Goal: Task Accomplishment & Management: Complete application form

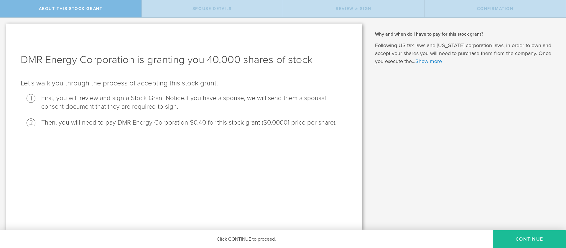
click at [269, 125] on li "Then, you will need to pay DMR Energy Corporation $0.40 for this stock grant ($…" at bounding box center [194, 122] width 306 height 9
drag, startPoint x: 271, startPoint y: 123, endPoint x: 283, endPoint y: 123, distance: 12.1
click at [283, 123] on li "Then, you will need to pay DMR Energy Corporation $0.40 for this stock grant ($…" at bounding box center [194, 122] width 306 height 9
click at [285, 123] on li "Then, you will need to pay DMR Energy Corporation $0.40 for this stock grant ($…" at bounding box center [194, 122] width 306 height 9
drag, startPoint x: 287, startPoint y: 123, endPoint x: 271, endPoint y: 123, distance: 16.2
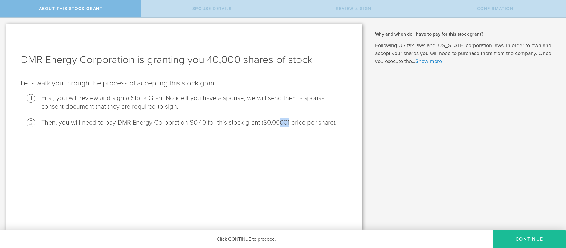
click at [273, 123] on li "Then, you will need to pay DMR Energy Corporation $0.40 for this stock grant ($…" at bounding box center [194, 122] width 306 height 9
click at [517, 237] on button "CONTINUE" at bounding box center [529, 239] width 73 height 18
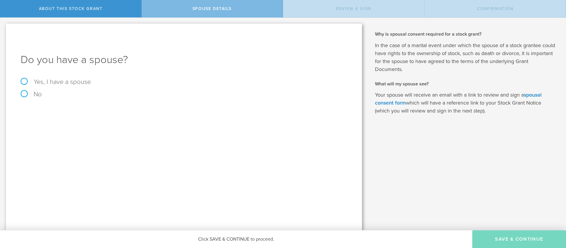
click at [20, 81] on div "Do you have a spouse? Yes, I have a spouse No" at bounding box center [184, 127] width 356 height 207
click at [23, 81] on label "Yes, I have a spouse" at bounding box center [184, 82] width 327 height 6
click at [4, 27] on input "Yes, I have a spouse" at bounding box center [2, 22] width 4 height 9
radio input "true"
drag, startPoint x: 81, startPoint y: 128, endPoint x: 85, endPoint y: 130, distance: 4.1
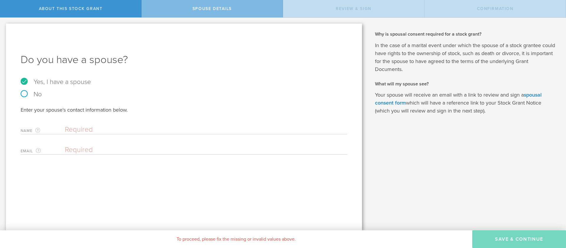
click at [82, 128] on input "text" at bounding box center [204, 129] width 279 height 9
type input "[PERSON_NAME]"
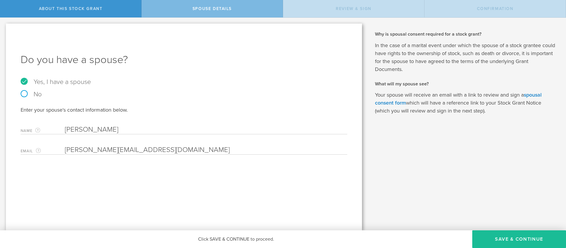
type input "[PERSON_NAME][EMAIL_ADDRESS][DOMAIN_NAME]"
click at [148, 152] on input "[PERSON_NAME][EMAIL_ADDRESS][DOMAIN_NAME]" at bounding box center [204, 150] width 279 height 9
drag, startPoint x: 154, startPoint y: 151, endPoint x: 57, endPoint y: 151, distance: 97.3
click at [57, 151] on div "Email The email address of your spouse. [PERSON_NAME][EMAIL_ADDRESS][DOMAIN_NAM…" at bounding box center [184, 149] width 327 height 12
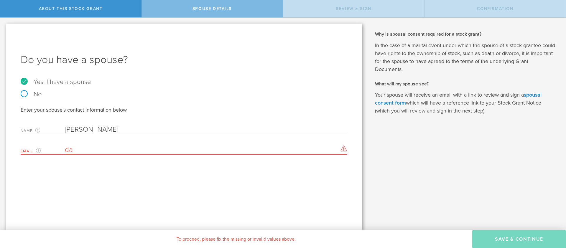
type input "d"
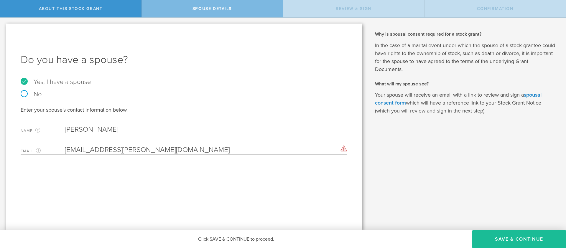
type input "[EMAIL_ADDRESS][PERSON_NAME][DOMAIN_NAME]"
click at [520, 239] on button "Save & Continue" at bounding box center [519, 239] width 94 height 18
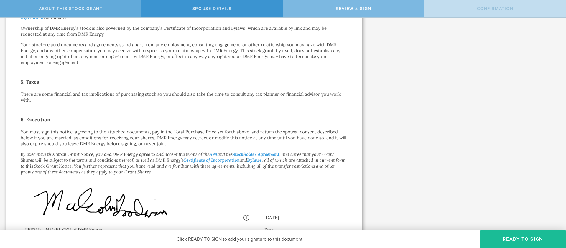
scroll to position [95, 0]
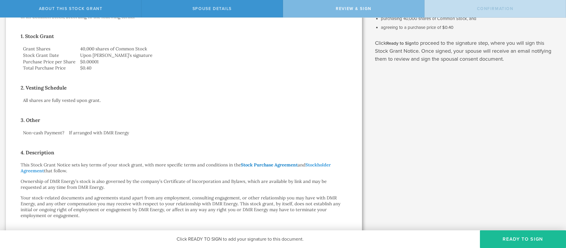
click at [256, 165] on link "Stock Purchase Agreement" at bounding box center [269, 165] width 57 height 6
click at [313, 165] on link "Stockholder Agreement" at bounding box center [176, 167] width 310 height 11
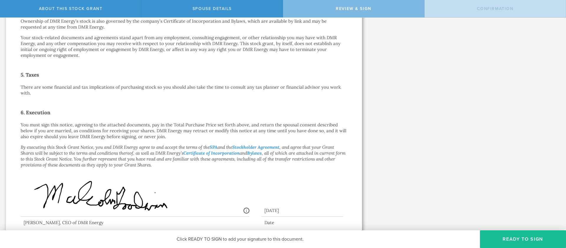
scroll to position [270, 0]
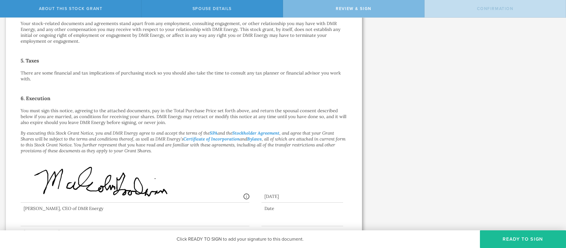
click at [164, 76] on p "There are some financial and tax implications of purchasing stock so you should…" at bounding box center [184, 76] width 327 height 12
click at [200, 139] on link "Certificate of Incorporation" at bounding box center [211, 139] width 56 height 6
click at [262, 140] on link "Bylaws" at bounding box center [254, 139] width 15 height 6
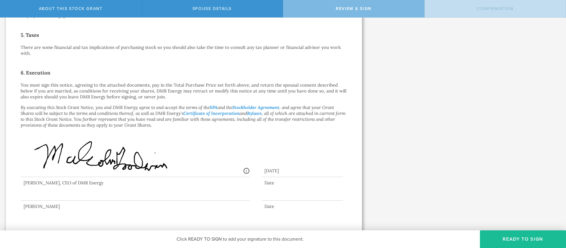
scroll to position [296, 0]
click at [62, 197] on div at bounding box center [135, 188] width 229 height 24
click at [522, 240] on button "Ready to Sign" at bounding box center [523, 239] width 86 height 18
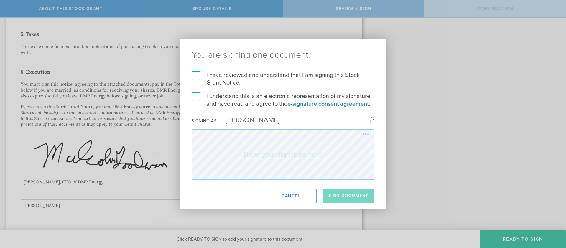
click at [194, 76] on label "I have reviewed and understand that I am signing this Stock Grant Notice." at bounding box center [283, 78] width 183 height 15
click at [0, 0] on input "I have reviewed and understand that I am signing this Stock Grant Notice." at bounding box center [0, 0] width 0 height 0
click at [195, 98] on label "I understand this is an electronic representation of my signature, and have rea…" at bounding box center [283, 100] width 183 height 15
click at [0, 0] on input "I understand this is an electronic representation of my signature, and have rea…" at bounding box center [0, 0] width 0 height 0
click at [350, 196] on button "Sign Document" at bounding box center [348, 196] width 52 height 15
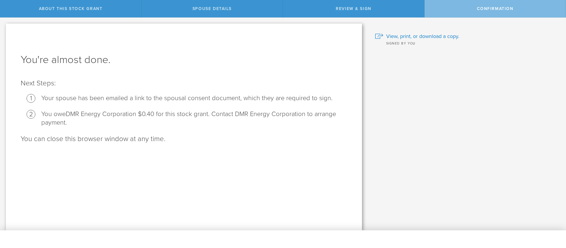
scroll to position [0, 0]
click at [431, 36] on span "View, print, or download a copy." at bounding box center [422, 36] width 73 height 8
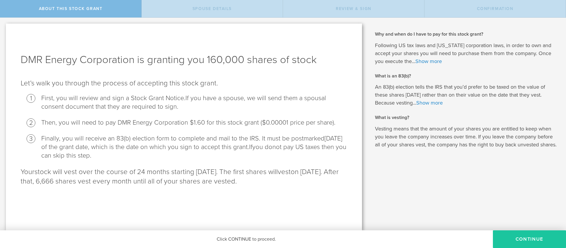
click at [526, 239] on button "CONTINUE" at bounding box center [529, 239] width 73 height 18
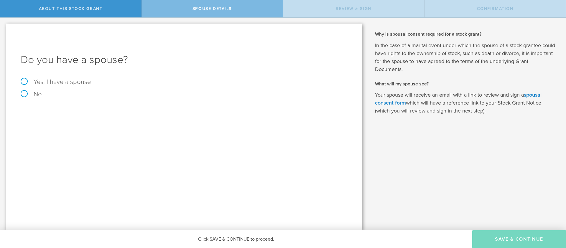
click at [20, 82] on div "Do you have a spouse? Yes, I have a spouse No" at bounding box center [184, 127] width 356 height 207
click at [23, 82] on label "Yes, I have a spouse" at bounding box center [184, 82] width 327 height 6
click at [4, 27] on input "Yes, I have a spouse" at bounding box center [2, 22] width 4 height 9
radio input "true"
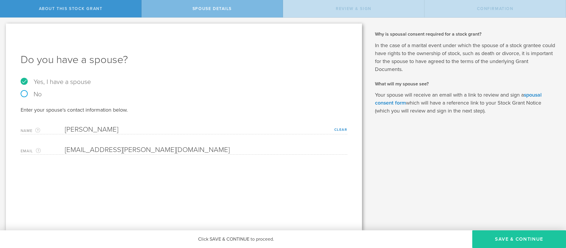
click at [505, 238] on button "Save & Continue" at bounding box center [519, 239] width 94 height 18
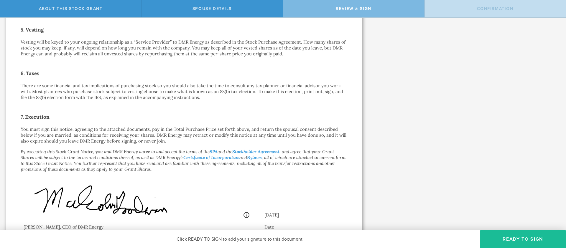
scroll to position [397, 0]
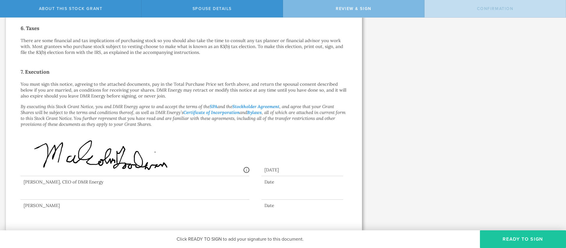
click at [522, 240] on button "Ready to Sign" at bounding box center [523, 239] width 86 height 18
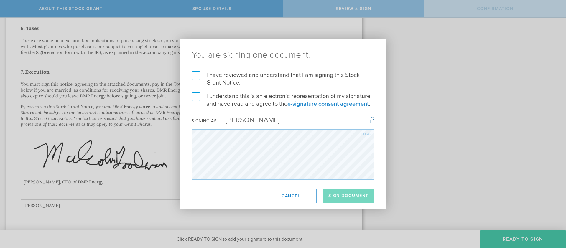
click at [197, 79] on label "I have reviewed and understand that I am signing this Stock Grant Notice." at bounding box center [283, 78] width 183 height 15
click at [0, 0] on input "I have reviewed and understand that I am signing this Stock Grant Notice." at bounding box center [0, 0] width 0 height 0
click at [196, 97] on label "I understand this is an electronic representation of my signature, and have rea…" at bounding box center [283, 100] width 183 height 15
click at [0, 0] on input "I understand this is an electronic representation of my signature, and have rea…" at bounding box center [0, 0] width 0 height 0
drag, startPoint x: 336, startPoint y: 194, endPoint x: 326, endPoint y: 183, distance: 15.5
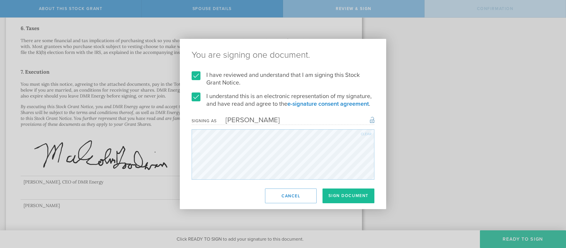
click at [336, 194] on button "Sign Document" at bounding box center [348, 196] width 52 height 15
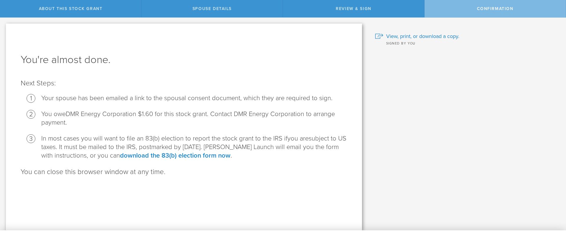
scroll to position [0, 0]
click at [421, 35] on span "View, print, or download a copy." at bounding box center [422, 36] width 73 height 8
click at [174, 156] on link "download the 83(b) election form now" at bounding box center [175, 156] width 111 height 8
